Goal: Task Accomplishment & Management: Use online tool/utility

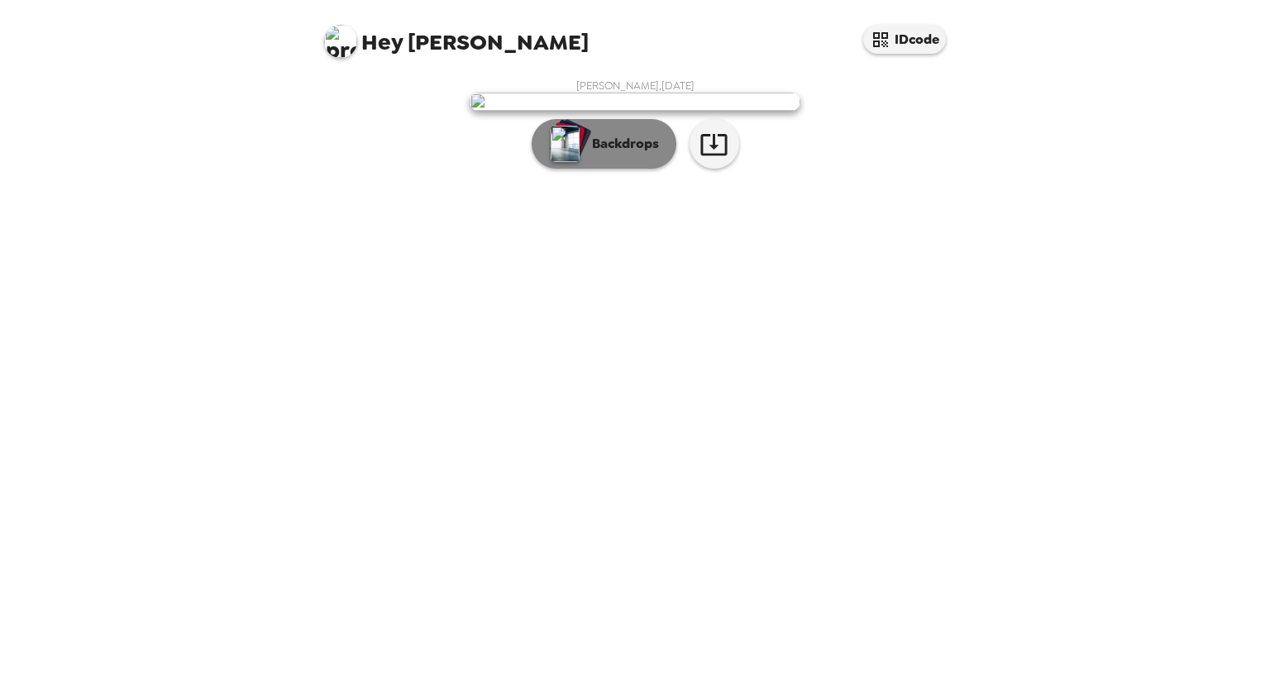
click at [600, 154] on p "Backdrops" at bounding box center [621, 144] width 75 height 20
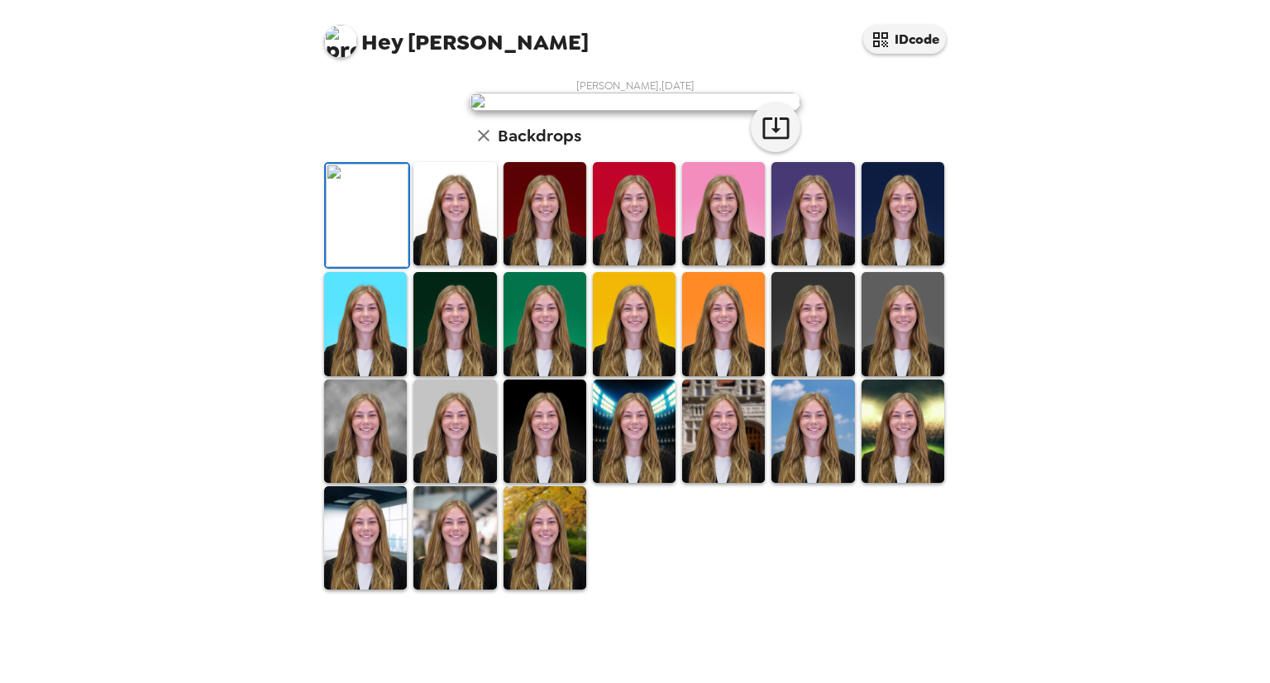
scroll to position [215, 0]
click at [902, 375] on img at bounding box center [903, 323] width 83 height 103
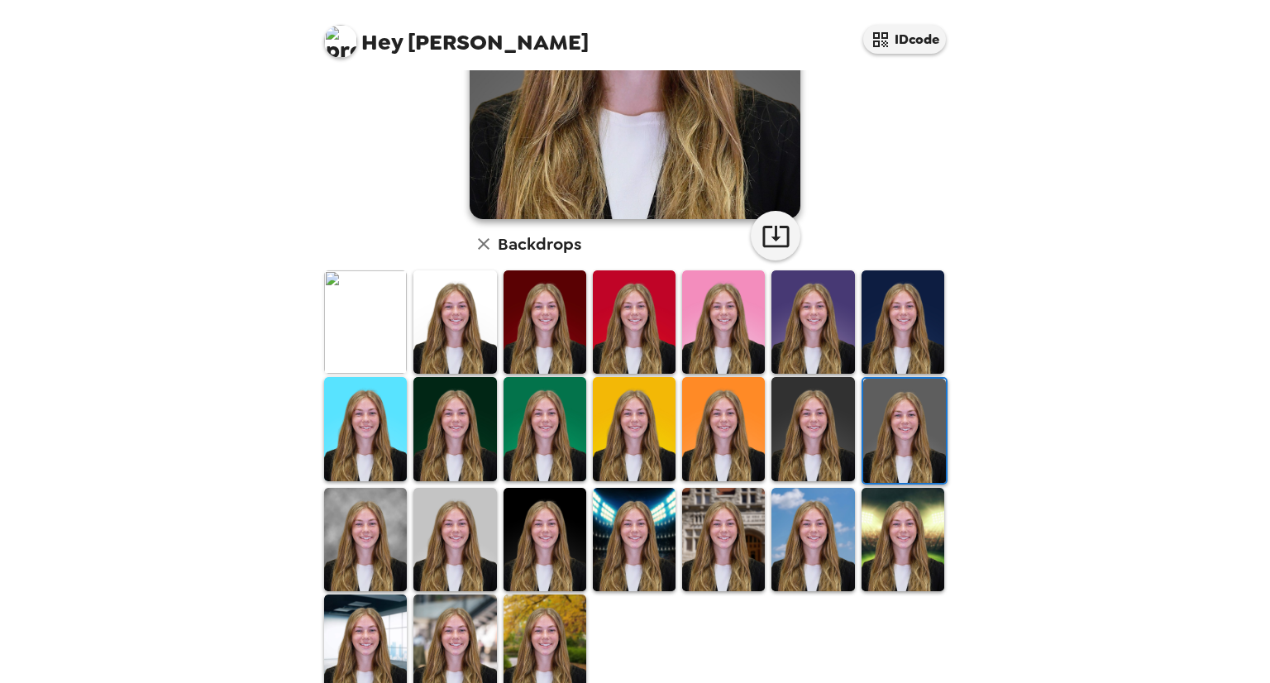
scroll to position [289, 0]
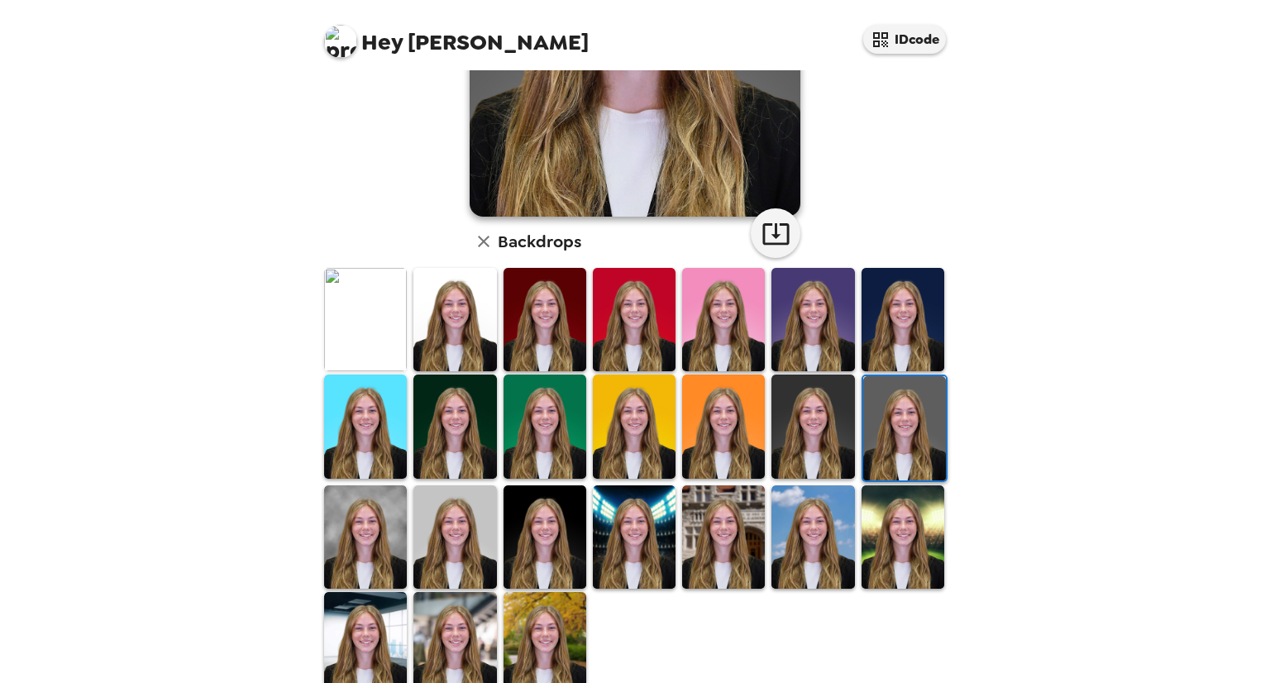
click at [447, 523] on img at bounding box center [455, 536] width 83 height 103
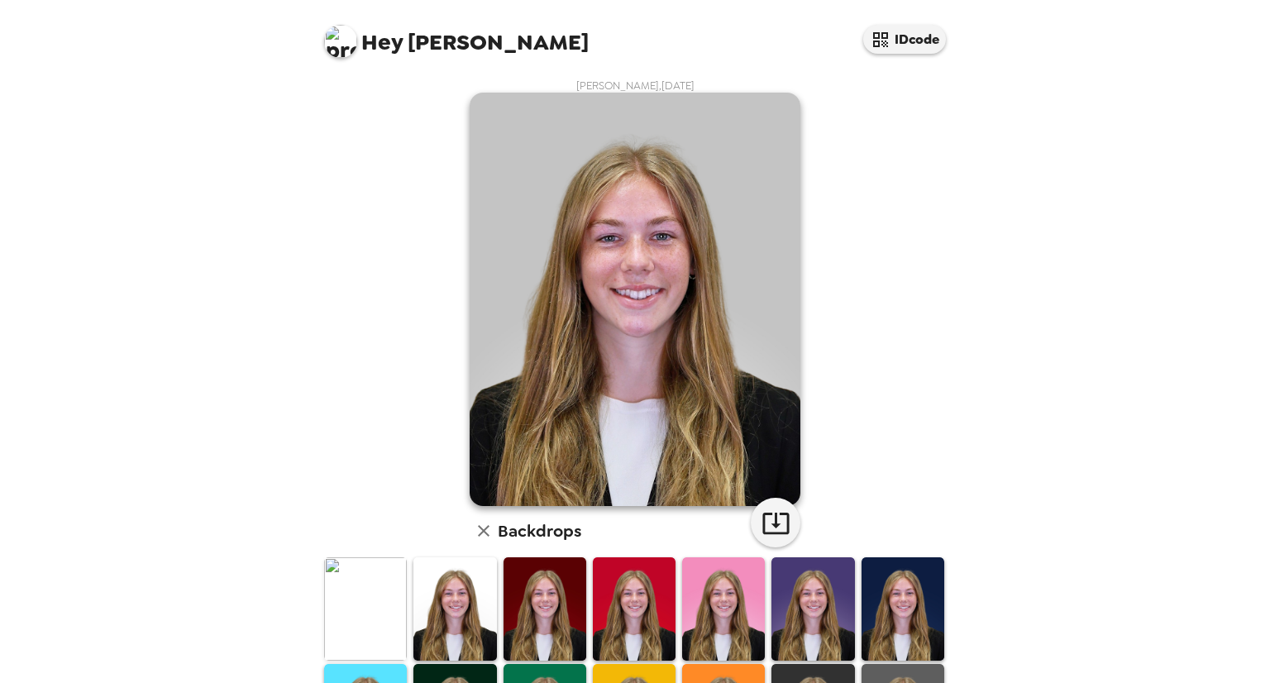
scroll to position [0, 0]
click at [770, 519] on icon "button" at bounding box center [776, 524] width 26 height 22
